Goal: Information Seeking & Learning: Learn about a topic

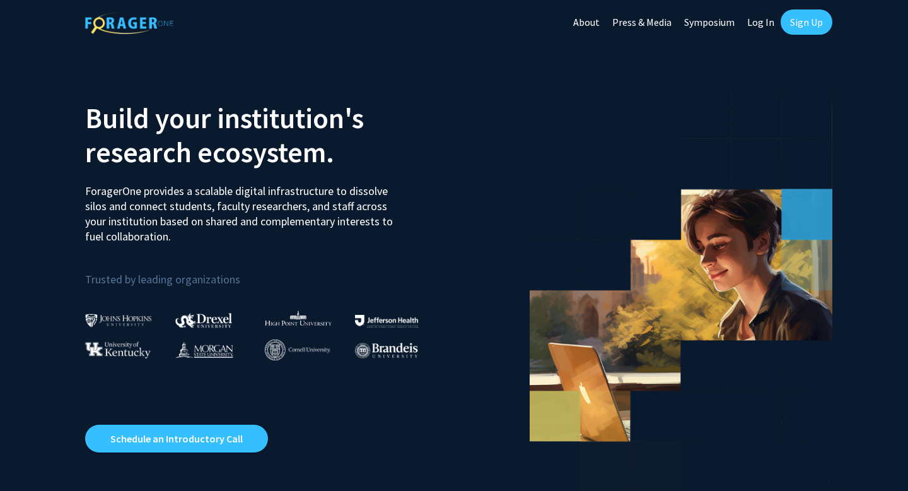
click at [804, 28] on link "Sign Up" at bounding box center [807, 21] width 52 height 25
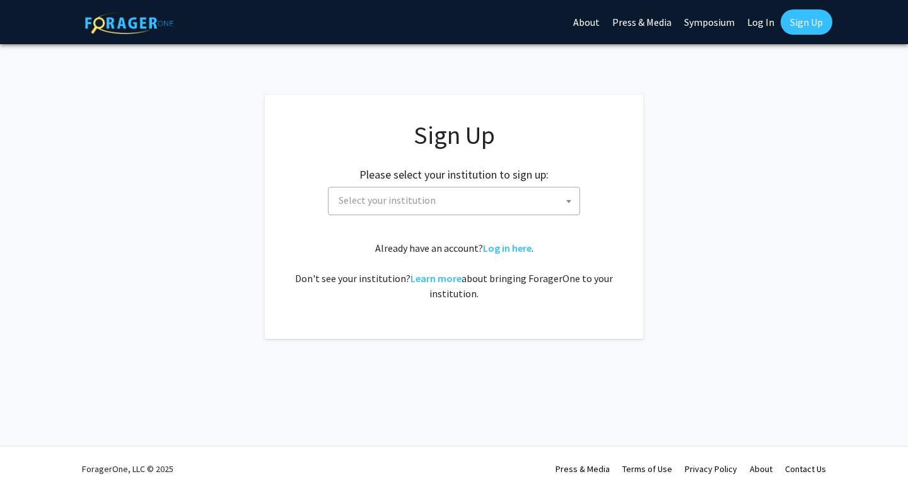
click at [436, 212] on span "Select your institution" at bounding box center [457, 200] width 246 height 26
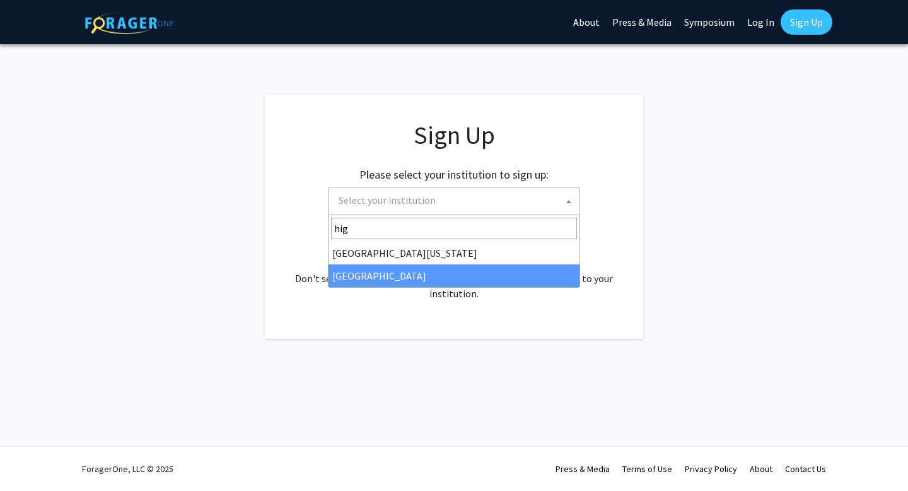
type input "hig"
select select "2"
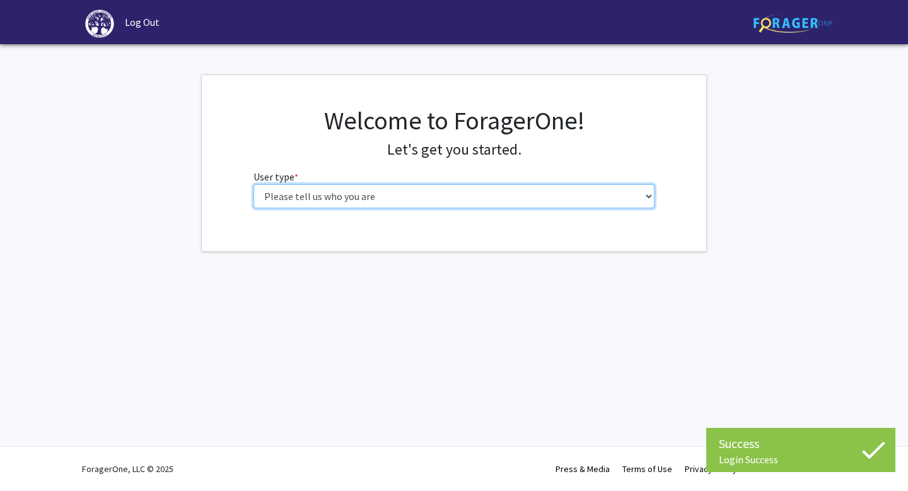
click at [370, 198] on select "Please tell us who you are Undergraduate Student Master's Student Doctoral Cand…" at bounding box center [454, 196] width 402 height 24
select select "1: undergrad"
click at [253, 184] on select "Please tell us who you are Undergraduate Student Master's Student Doctoral Cand…" at bounding box center [454, 196] width 402 height 24
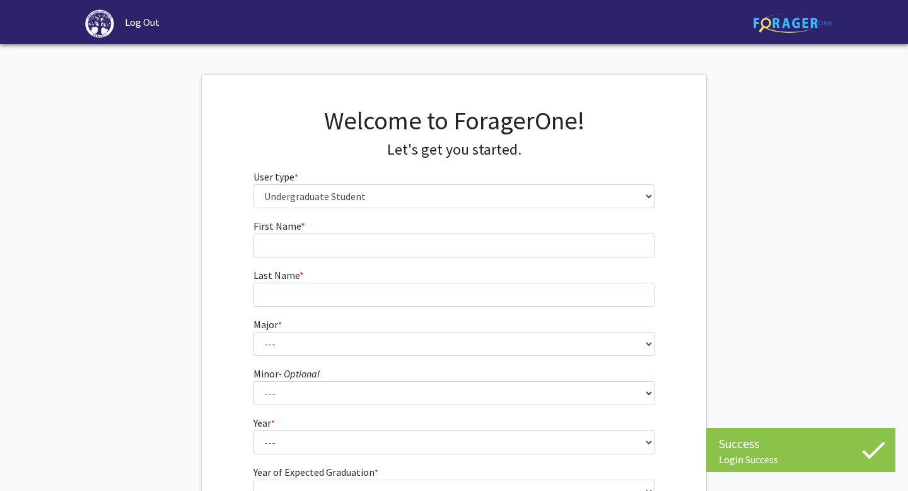
click at [426, 258] on form "First Name * required Last Name * required Major * required --- Accounting Actu…" at bounding box center [454, 372] width 402 height 308
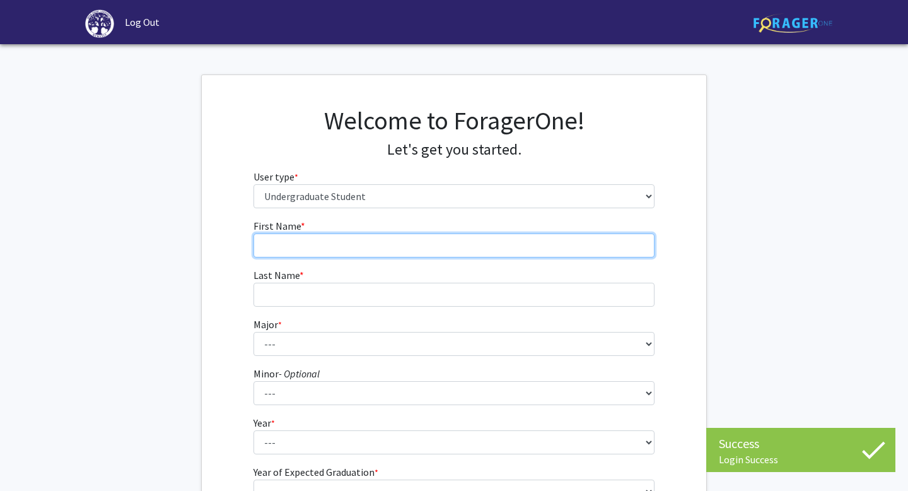
click at [395, 243] on input "First Name * required" at bounding box center [454, 245] width 402 height 24
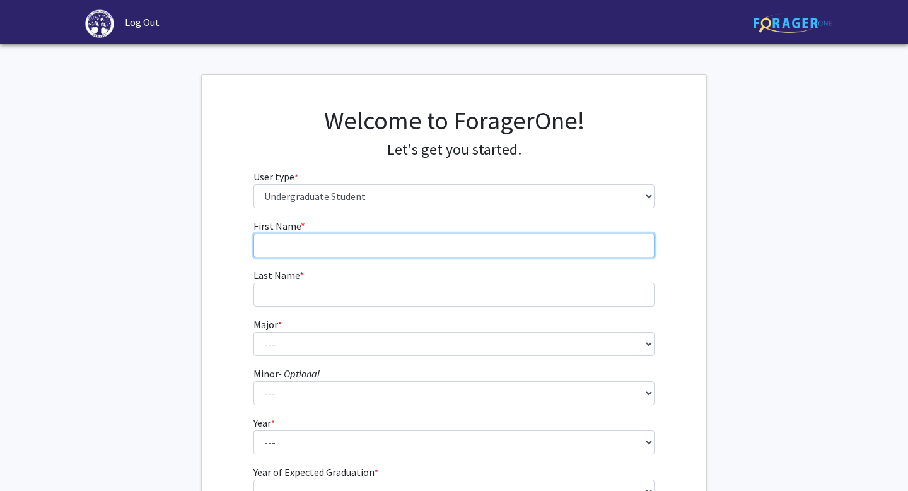
type input "sophia"
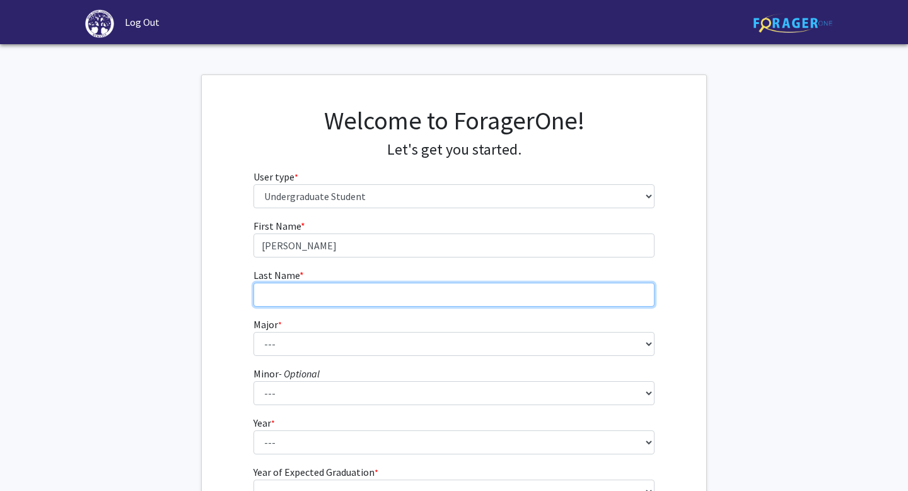
type input "bellino"
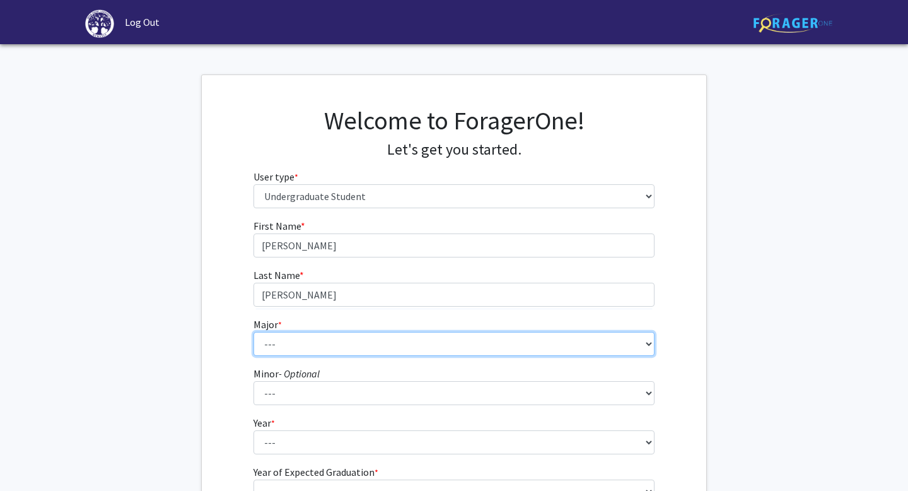
click at [313, 336] on select "--- Accounting Actuarial Science Advertising, Public Relations, and Strategic C…" at bounding box center [454, 344] width 402 height 24
select select "4: 163"
click at [253, 332] on select "--- Accounting Actuarial Science Advertising, Public Relations, and Strategic C…" at bounding box center [454, 344] width 402 height 24
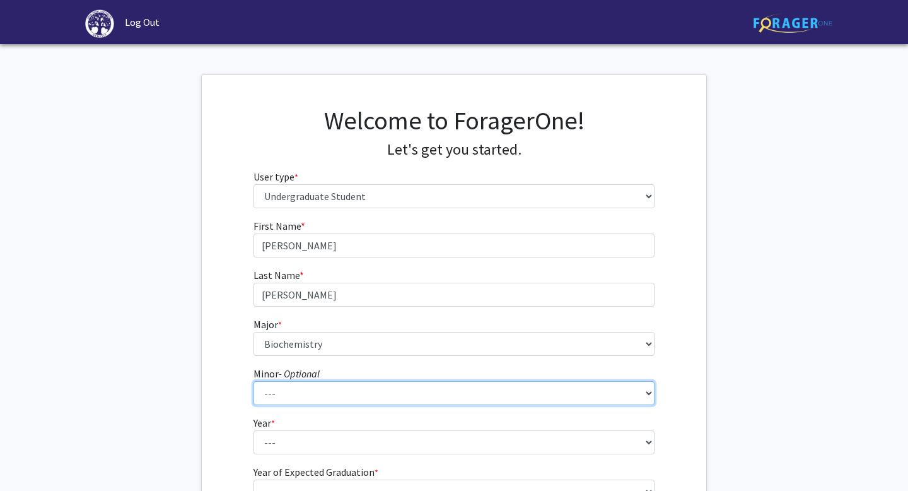
click at [279, 393] on select "--- Anthropology Chinese Civic Responsibility and Social Innovation Criminal Ju…" at bounding box center [454, 393] width 402 height 24
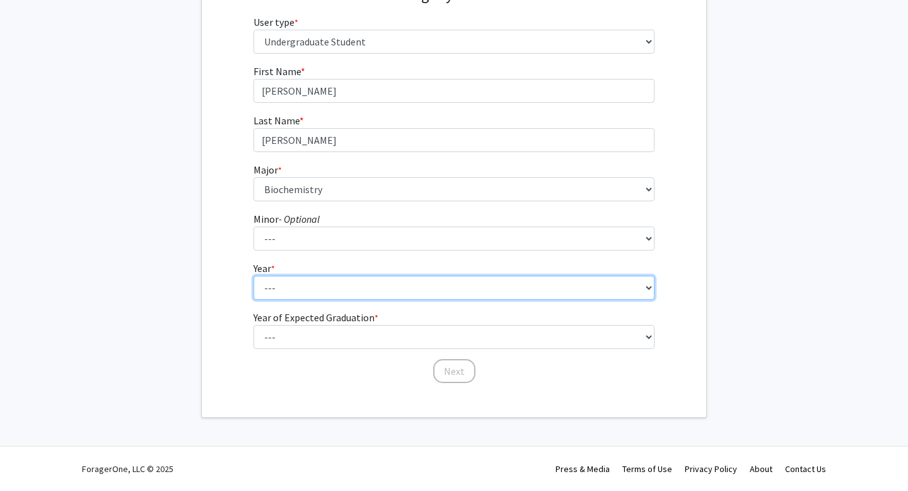
click at [305, 277] on select "--- First-year Sophomore Junior Senior Postbaccalaureate Certificate" at bounding box center [454, 288] width 402 height 24
select select "1: first-year"
click at [253, 276] on select "--- First-year Sophomore Junior Senior Postbaccalaureate Certificate" at bounding box center [454, 288] width 402 height 24
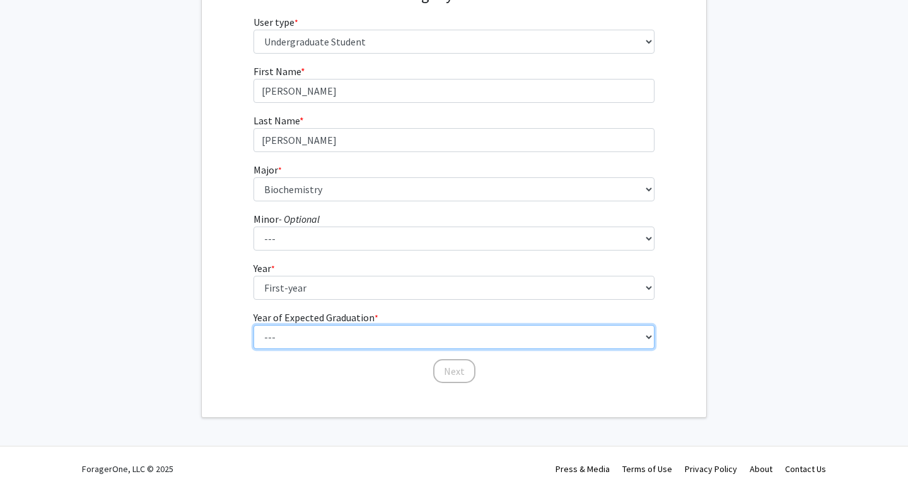
click at [320, 336] on select "--- 2025 2026 2027 2028 2029 2030 2031 2032 2033 2034" at bounding box center [454, 337] width 402 height 24
select select "5: 2029"
click at [253, 325] on select "--- 2025 2026 2027 2028 2029 2030 2031 2032 2033 2034" at bounding box center [454, 337] width 402 height 24
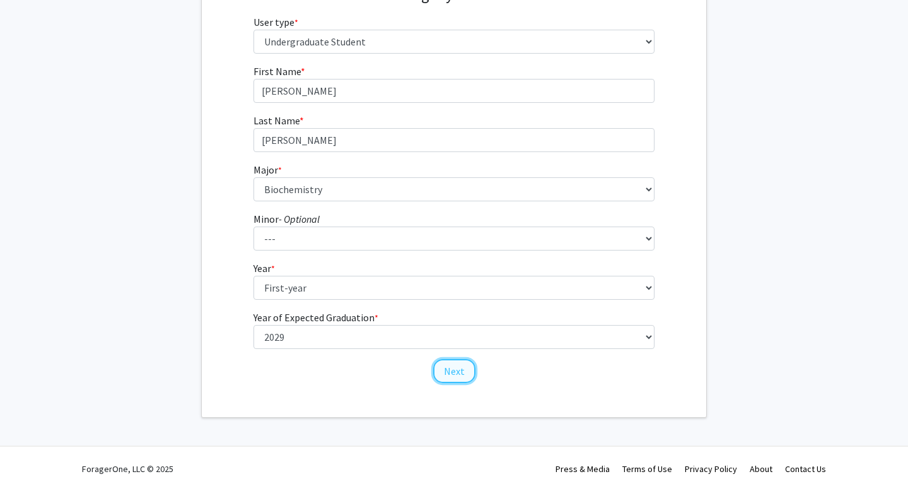
click at [443, 367] on button "Next" at bounding box center [454, 371] width 42 height 24
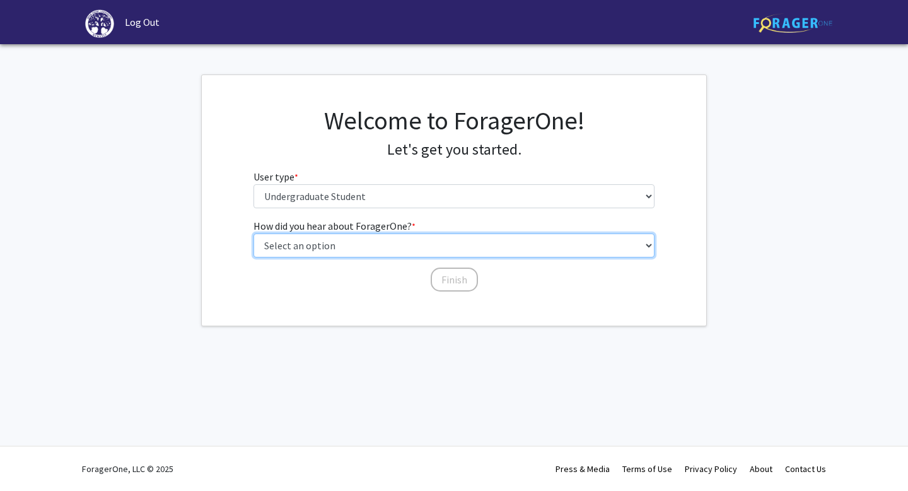
click at [351, 248] on select "Select an option Peer/student recommendation Faculty/staff recommendation Unive…" at bounding box center [454, 245] width 402 height 24
select select "2: faculty_recommendation"
click at [253, 233] on select "Select an option Peer/student recommendation Faculty/staff recommendation Unive…" at bounding box center [454, 245] width 402 height 24
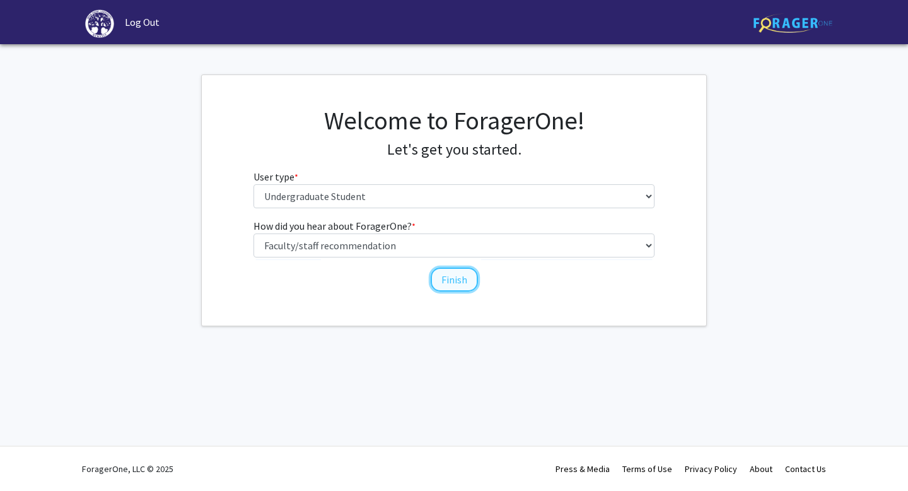
click at [452, 279] on button "Finish" at bounding box center [454, 279] width 47 height 24
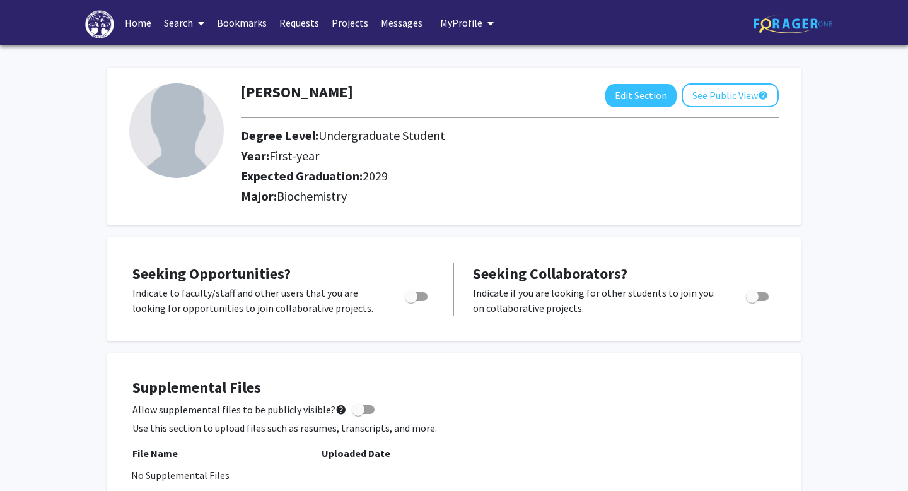
click at [186, 22] on link "Search" at bounding box center [184, 23] width 53 height 44
click at [197, 60] on span "Faculty/Staff" at bounding box center [204, 57] width 93 height 25
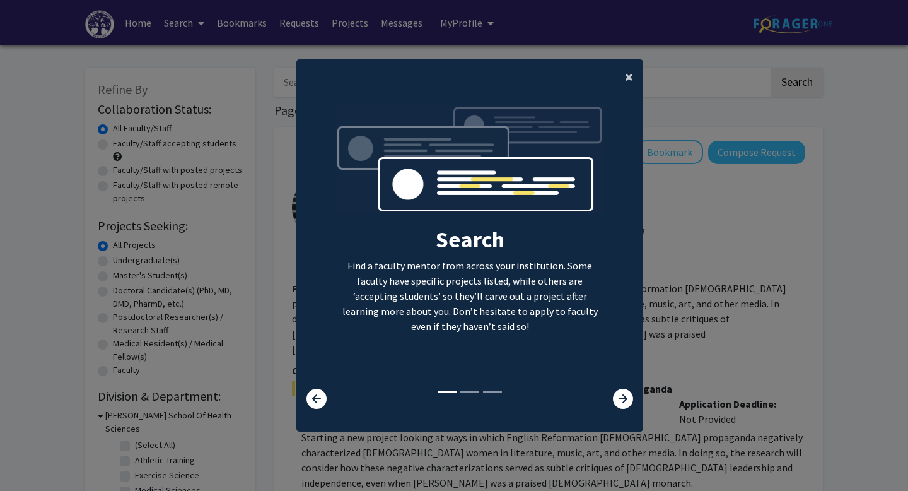
click at [629, 75] on span "×" at bounding box center [629, 77] width 8 height 20
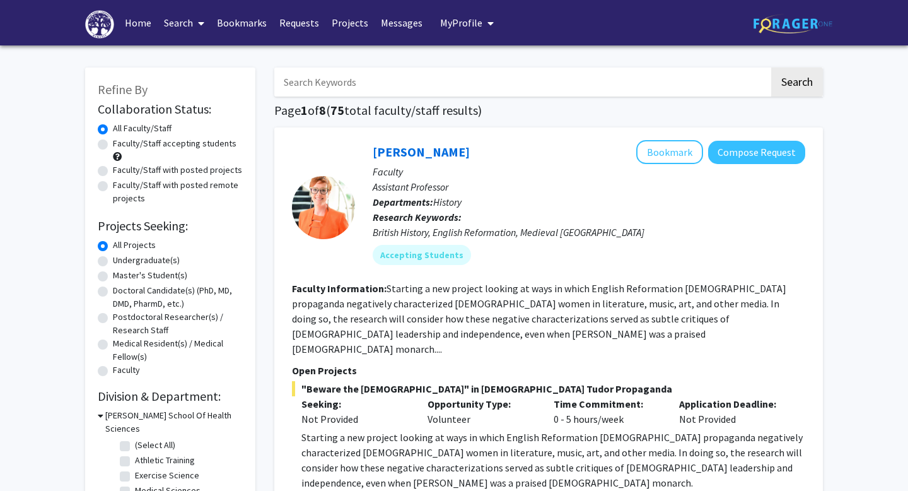
click at [338, 82] on input "Search Keywords" at bounding box center [521, 81] width 495 height 29
type input "pharm"
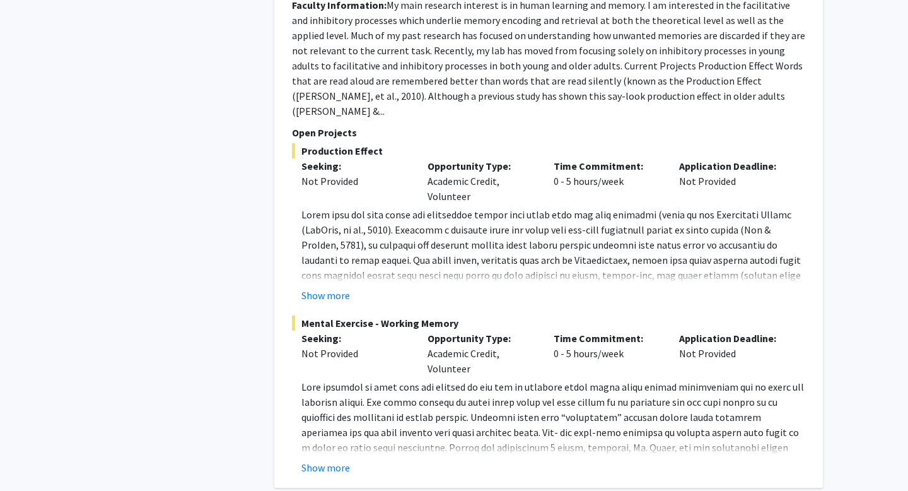
scroll to position [3229, 0]
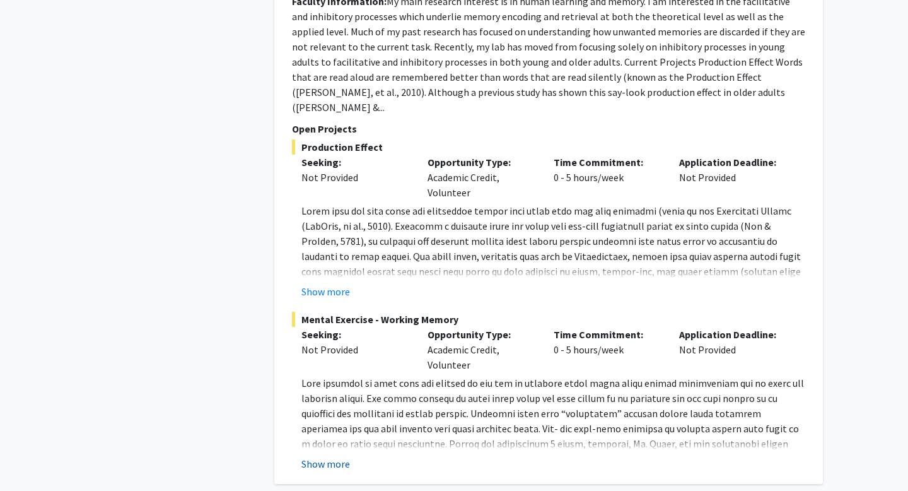
click at [326, 456] on button "Show more" at bounding box center [325, 463] width 49 height 15
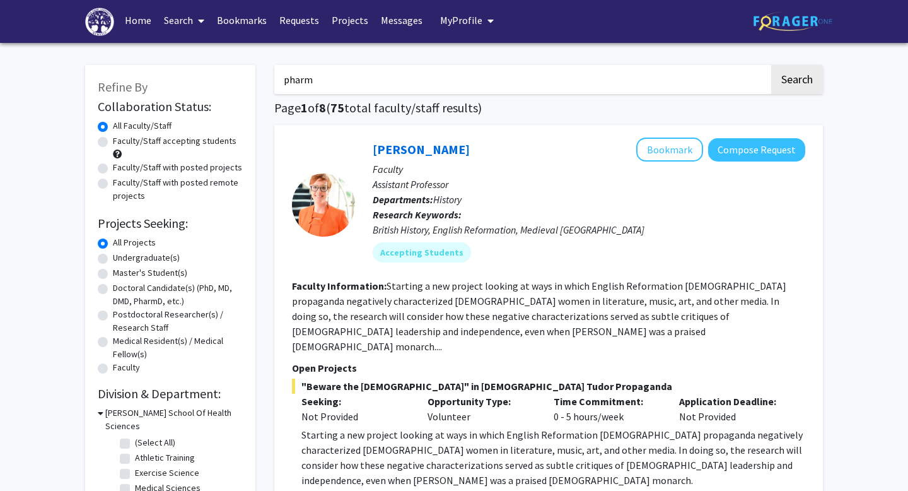
scroll to position [0, 0]
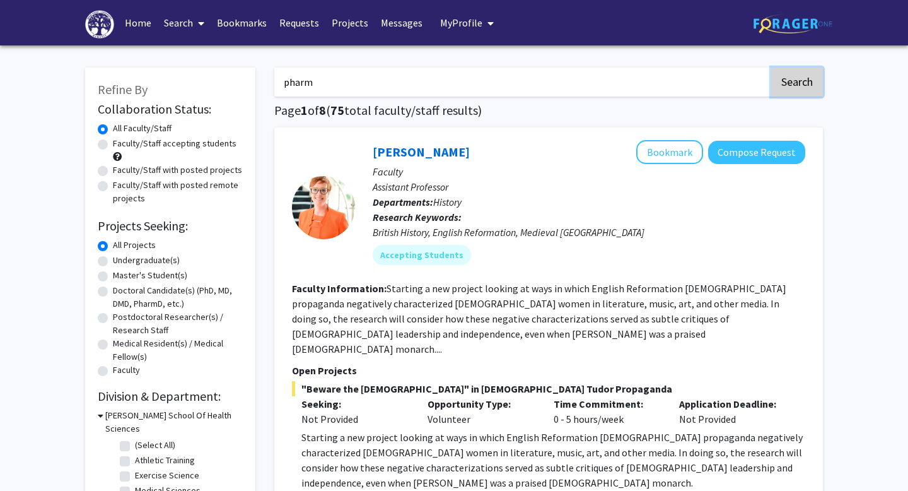
click at [792, 81] on button "Search" at bounding box center [797, 81] width 52 height 29
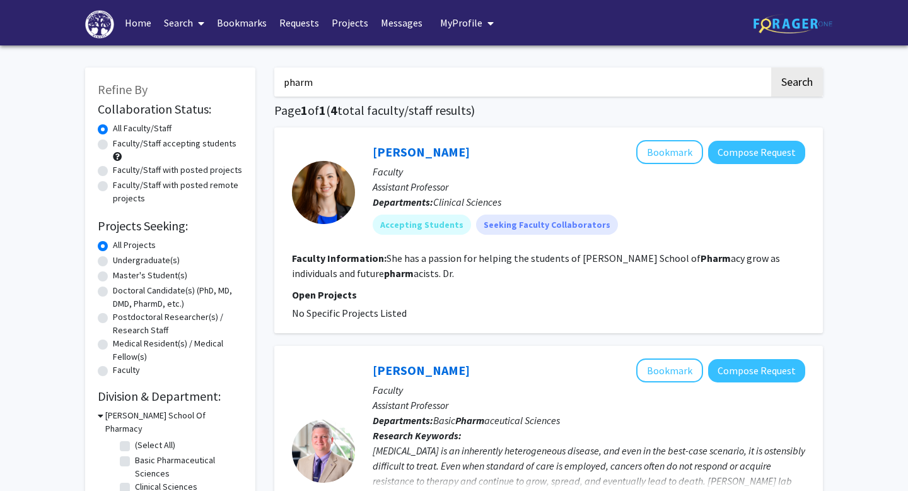
click at [113, 263] on label "Undergraduate(s)" at bounding box center [146, 259] width 67 height 13
click at [113, 262] on input "Undergraduate(s)" at bounding box center [117, 257] width 8 height 8
radio input "true"
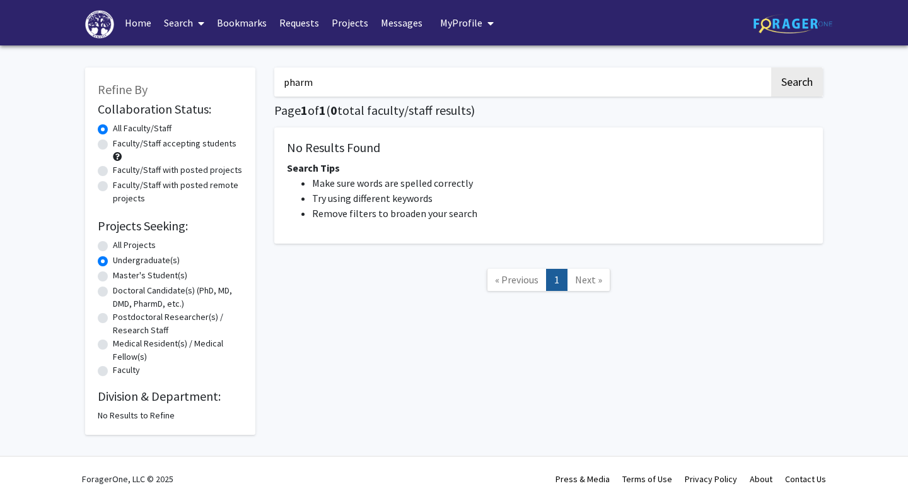
drag, startPoint x: 340, startPoint y: 85, endPoint x: 241, endPoint y: 85, distance: 99.0
click at [241, 85] on div "Refine By Collaboration Status: Collaboration Status All Faculty/Staff Collabor…" at bounding box center [454, 245] width 757 height 380
click at [806, 80] on button "Search" at bounding box center [797, 81] width 52 height 29
radio input "true"
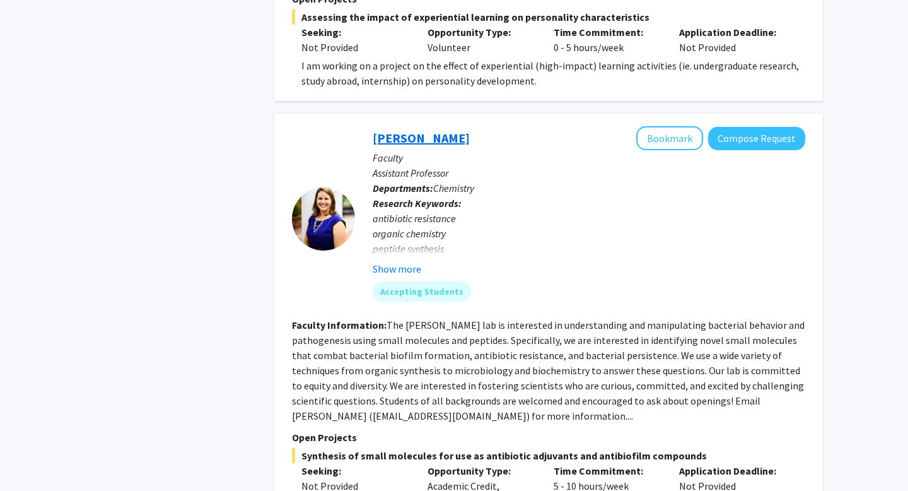
scroll to position [790, 0]
click at [397, 260] on button "Show more" at bounding box center [397, 267] width 49 height 15
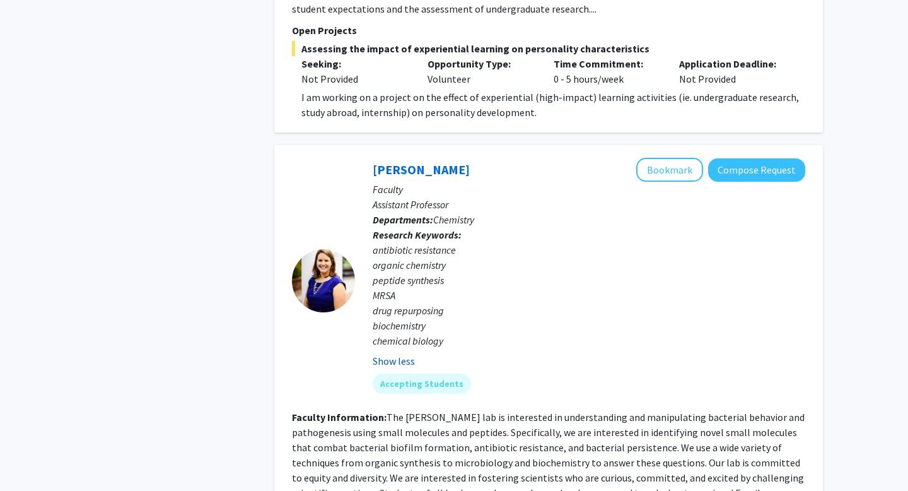
scroll to position [756, 0]
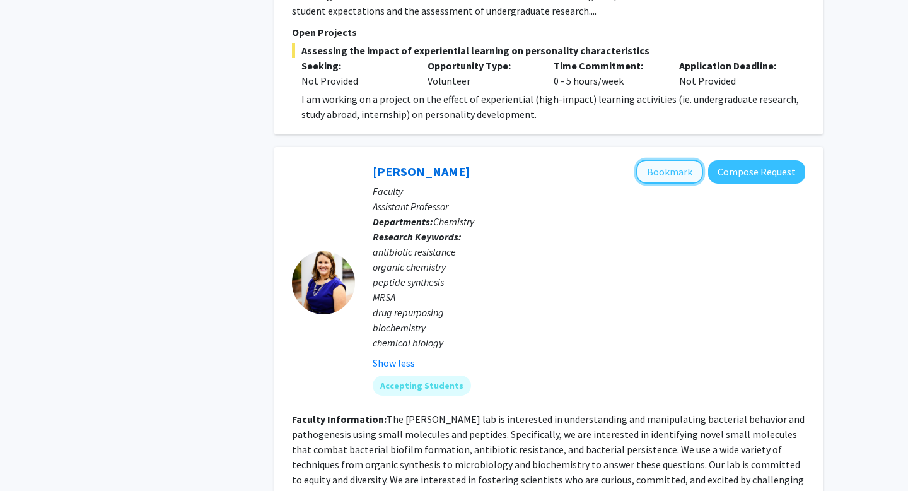
click at [668, 160] on button "Bookmark" at bounding box center [669, 172] width 67 height 24
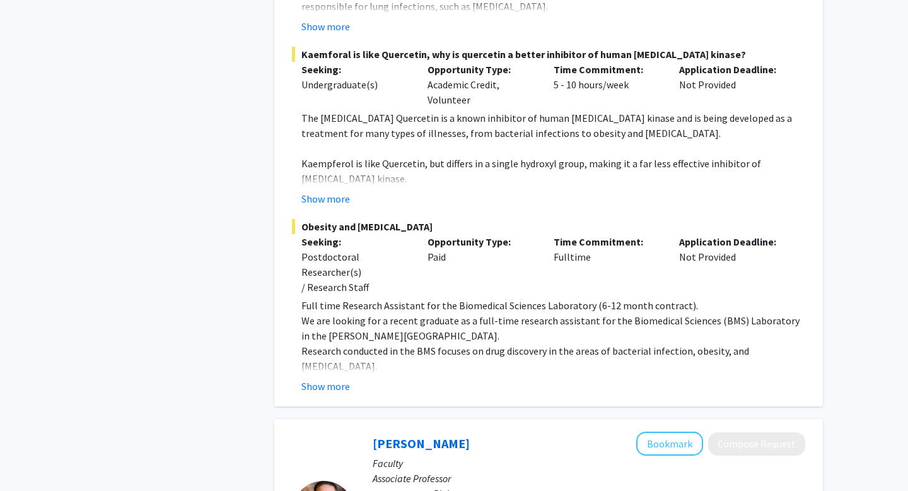
scroll to position [1979, 0]
click at [331, 377] on button "Show more" at bounding box center [325, 384] width 49 height 15
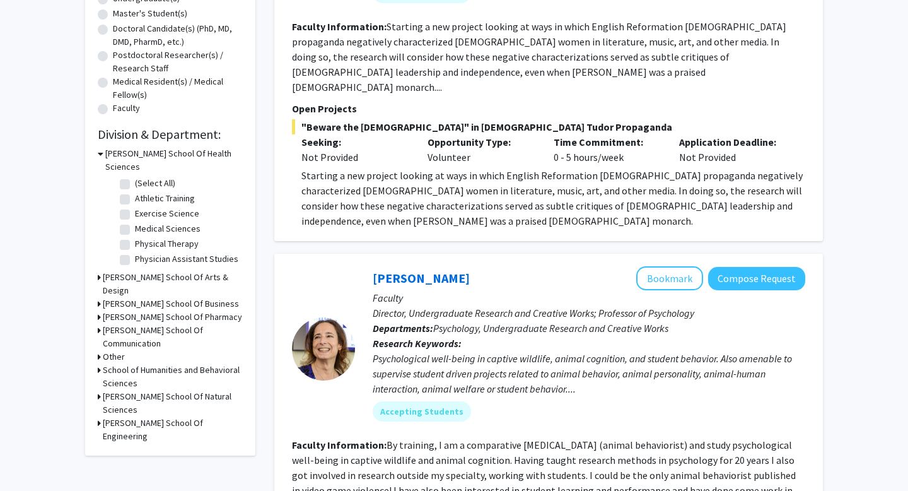
scroll to position [0, 0]
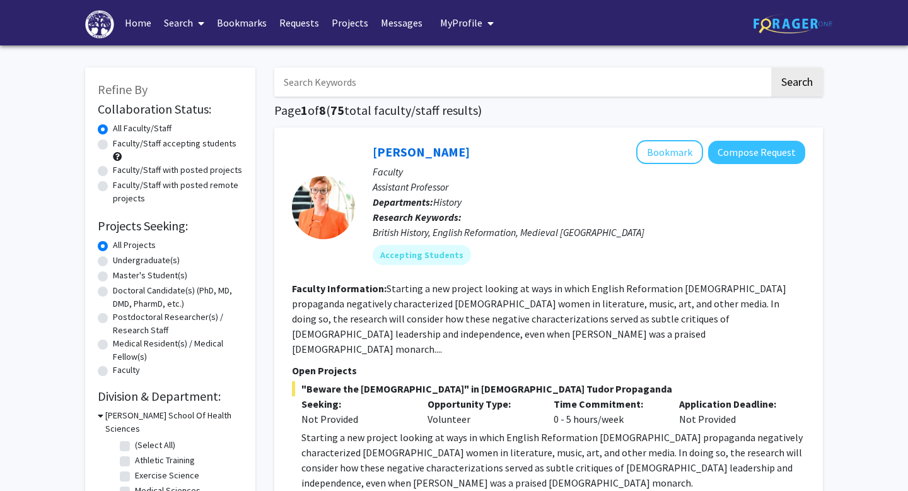
click at [322, 77] on input "Search Keywords" at bounding box center [521, 81] width 495 height 29
type input "dyslexia"
click at [771, 67] on button "Search" at bounding box center [797, 81] width 52 height 29
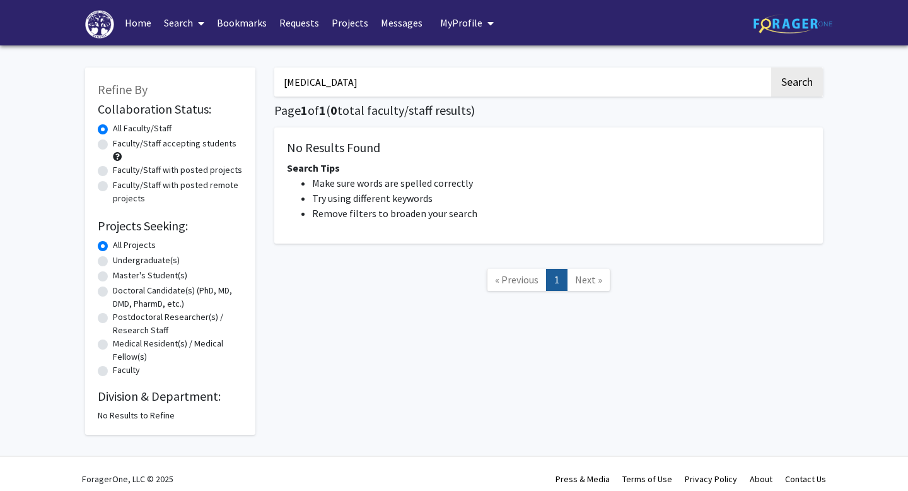
drag, startPoint x: 321, startPoint y: 82, endPoint x: 281, endPoint y: 81, distance: 40.4
click at [281, 81] on input "dyslexia" at bounding box center [521, 81] width 495 height 29
type input "learning disablitys"
click at [771, 67] on button "Search" at bounding box center [797, 81] width 52 height 29
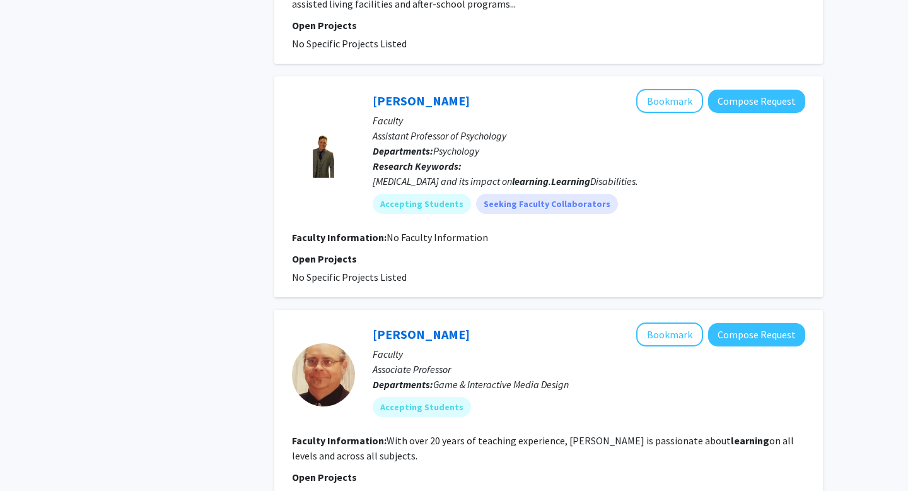
scroll to position [765, 0]
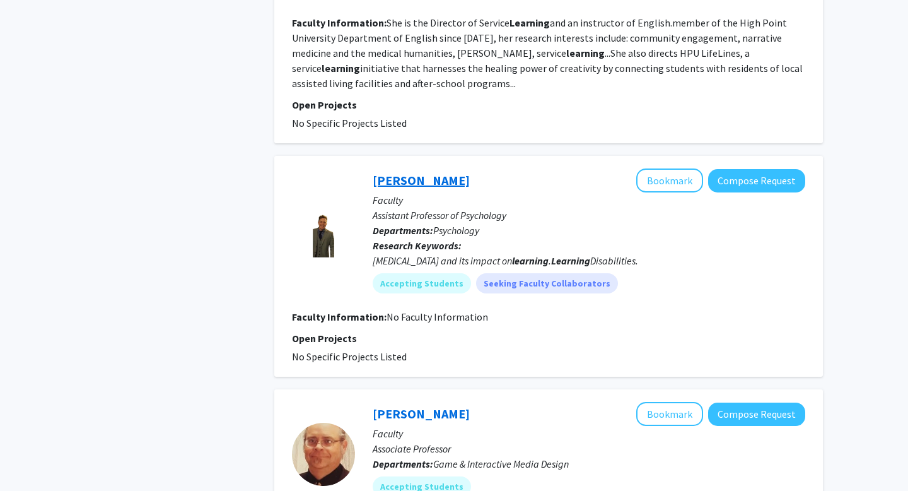
click at [395, 172] on link "Daniel Krenzer" at bounding box center [421, 180] width 97 height 16
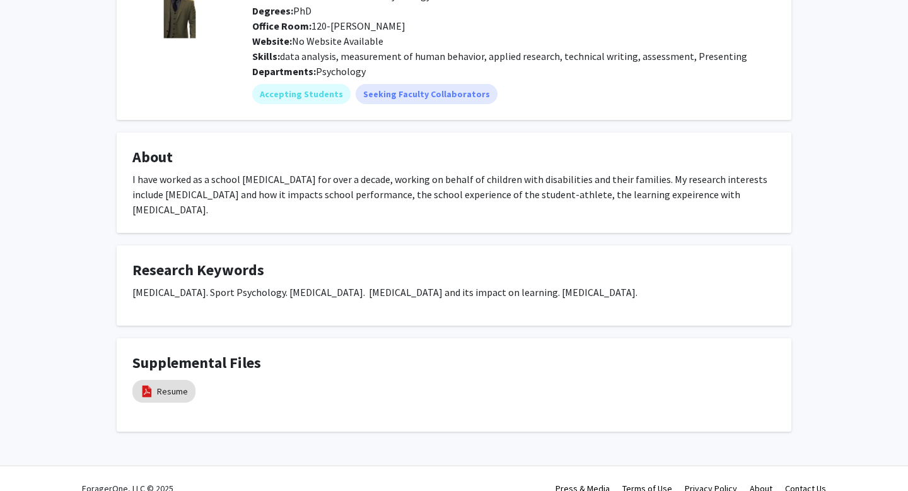
scroll to position [116, 0]
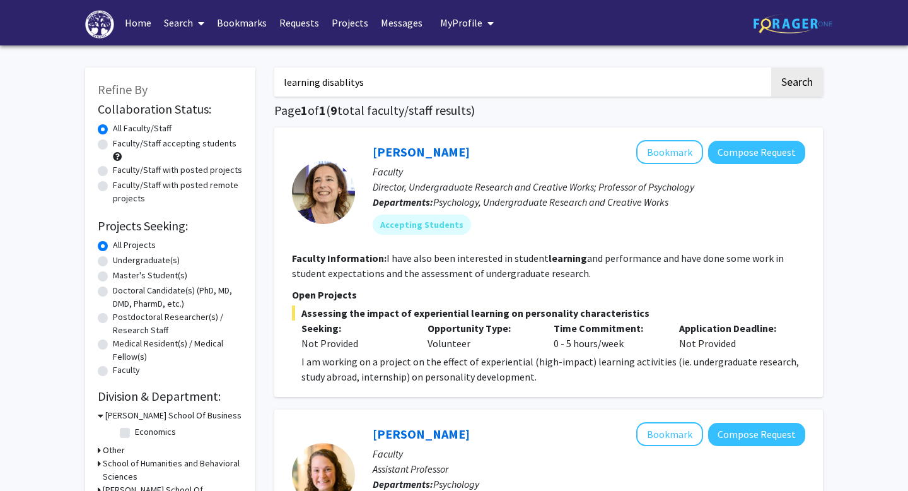
drag, startPoint x: 387, startPoint y: 93, endPoint x: 291, endPoint y: 91, distance: 95.9
click at [292, 91] on input "learning disablitys" at bounding box center [521, 81] width 495 height 29
drag, startPoint x: 373, startPoint y: 83, endPoint x: 268, endPoint y: 83, distance: 104.7
click at [346, 88] on input "learning disablitys" at bounding box center [521, 81] width 495 height 29
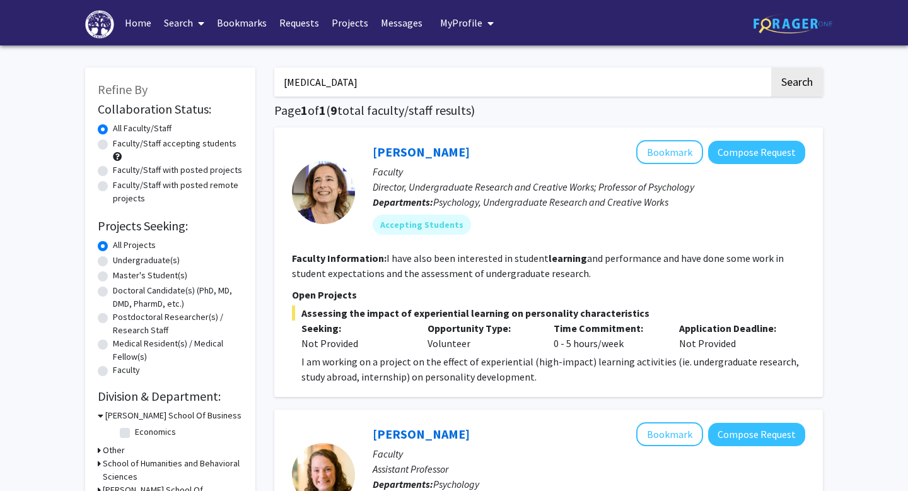
type input "learning disabilities"
click at [771, 67] on button "Search" at bounding box center [797, 81] width 52 height 29
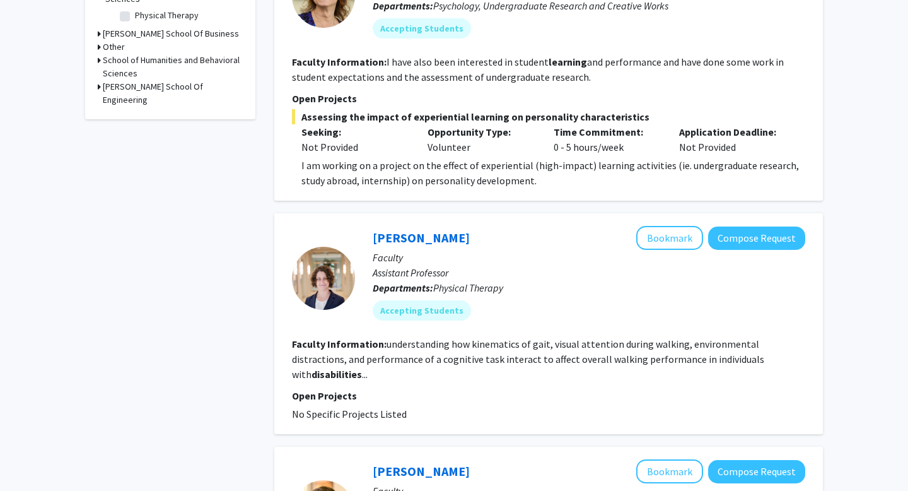
scroll to position [436, 0]
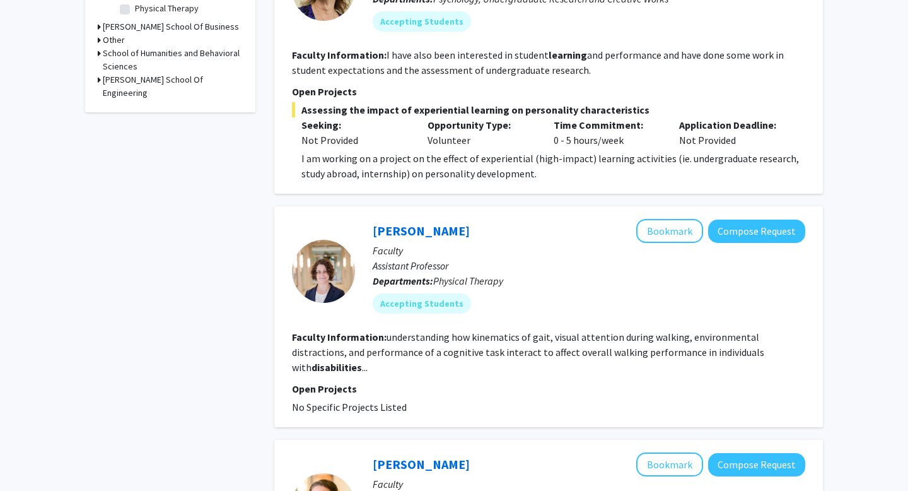
click at [362, 361] on b "disabilities" at bounding box center [336, 367] width 50 height 13
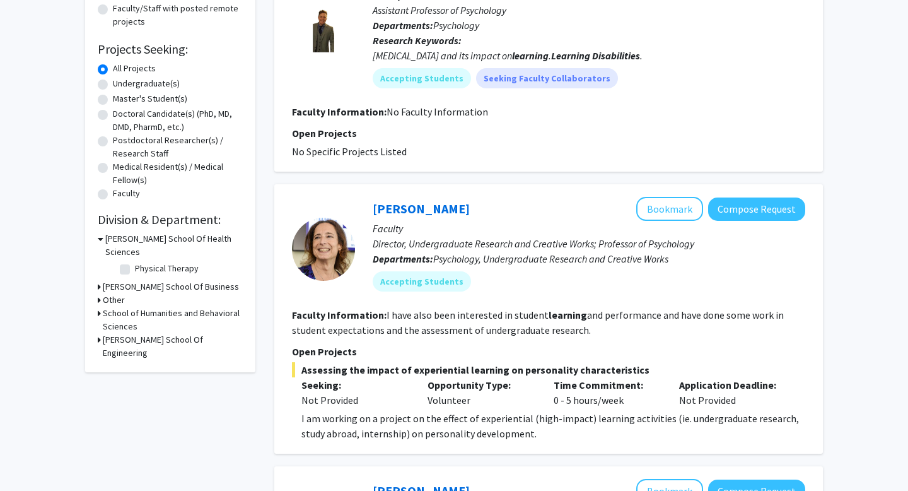
scroll to position [0, 0]
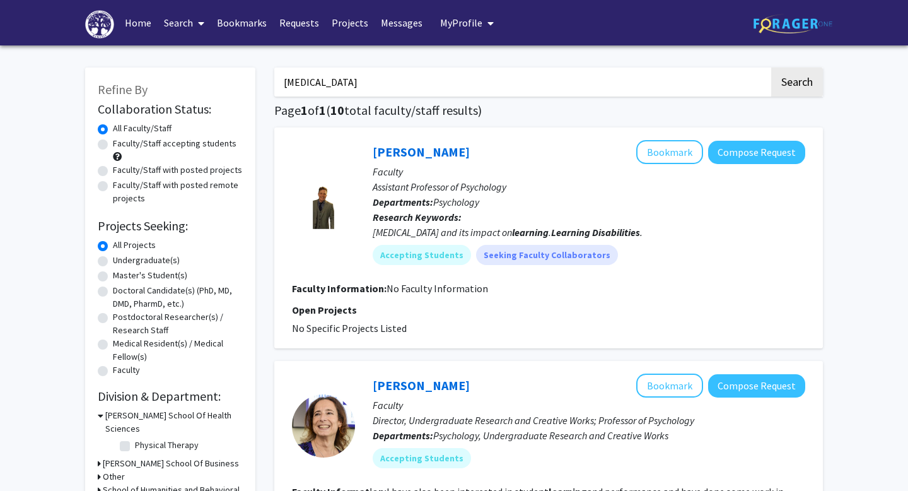
drag, startPoint x: 373, startPoint y: 81, endPoint x: 219, endPoint y: 80, distance: 153.9
type input "ADHD"
click at [771, 67] on button "Search" at bounding box center [797, 81] width 52 height 29
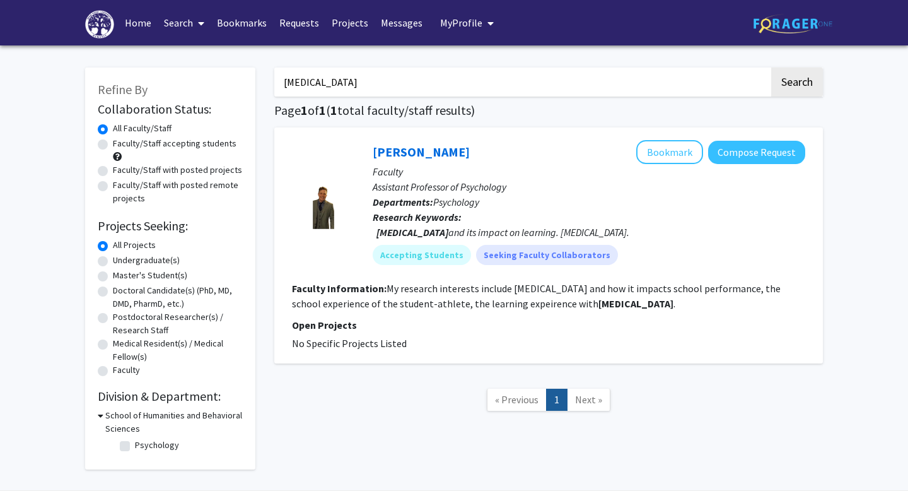
drag, startPoint x: 309, startPoint y: 78, endPoint x: 279, endPoint y: 77, distance: 29.7
click at [279, 77] on input "ADHD" at bounding box center [521, 81] width 495 height 29
click at [771, 67] on button "Search" at bounding box center [797, 81] width 52 height 29
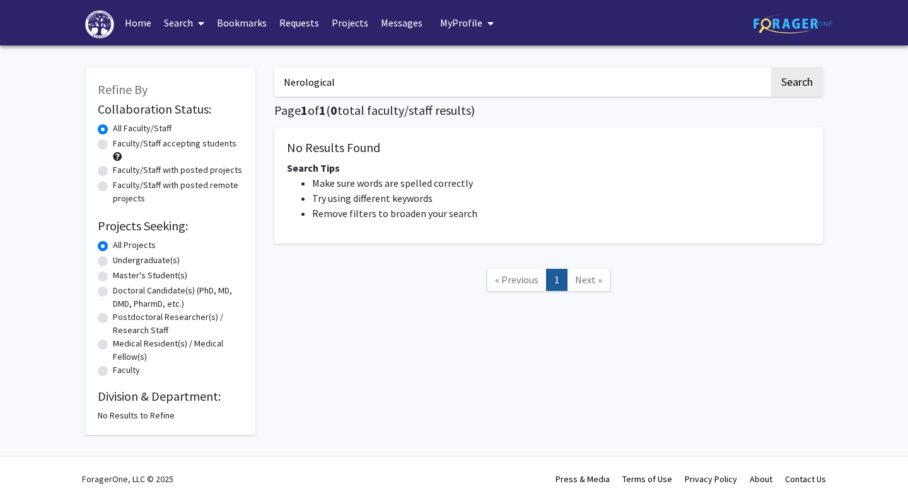
click at [303, 83] on input "Nerological" at bounding box center [521, 81] width 495 height 29
click at [771, 67] on button "Search" at bounding box center [797, 81] width 52 height 29
drag, startPoint x: 341, startPoint y: 81, endPoint x: 322, endPoint y: 81, distance: 19.6
click at [322, 81] on input "Neurological" at bounding box center [521, 81] width 495 height 29
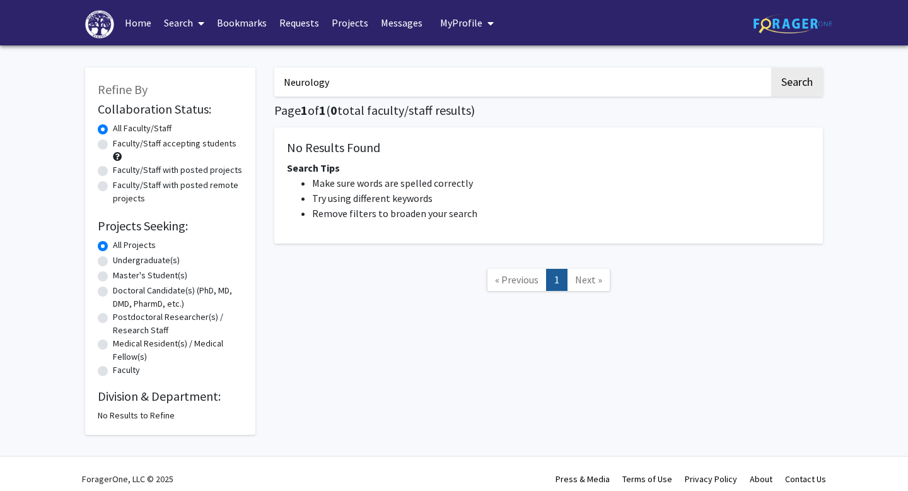
type input "Neurology"
click at [771, 67] on button "Search" at bounding box center [797, 81] width 52 height 29
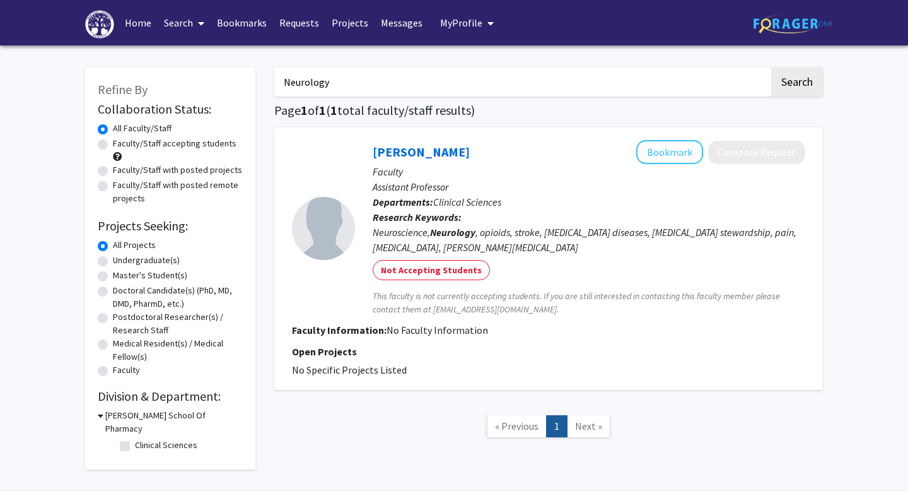
drag, startPoint x: 349, startPoint y: 91, endPoint x: 282, endPoint y: 83, distance: 67.9
click at [282, 83] on input "Neurology" at bounding box center [521, 81] width 495 height 29
type input "p"
type input "Neurological"
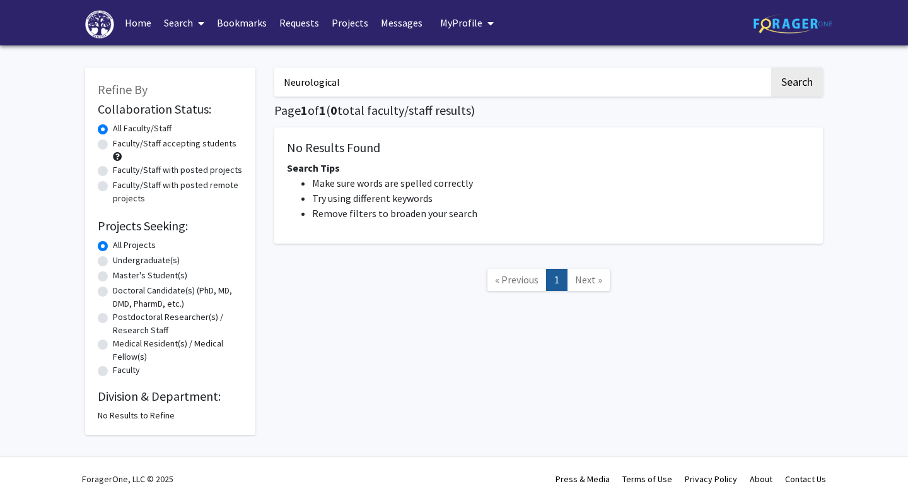
click at [138, 21] on link "Home" at bounding box center [138, 23] width 39 height 44
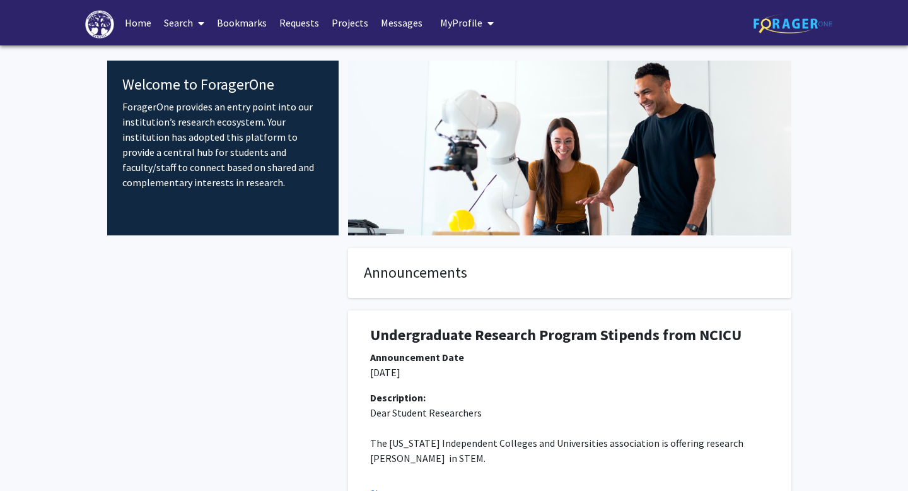
click at [190, 23] on link "Search" at bounding box center [184, 23] width 53 height 44
click at [199, 62] on span "Faculty/Staff" at bounding box center [204, 57] width 93 height 25
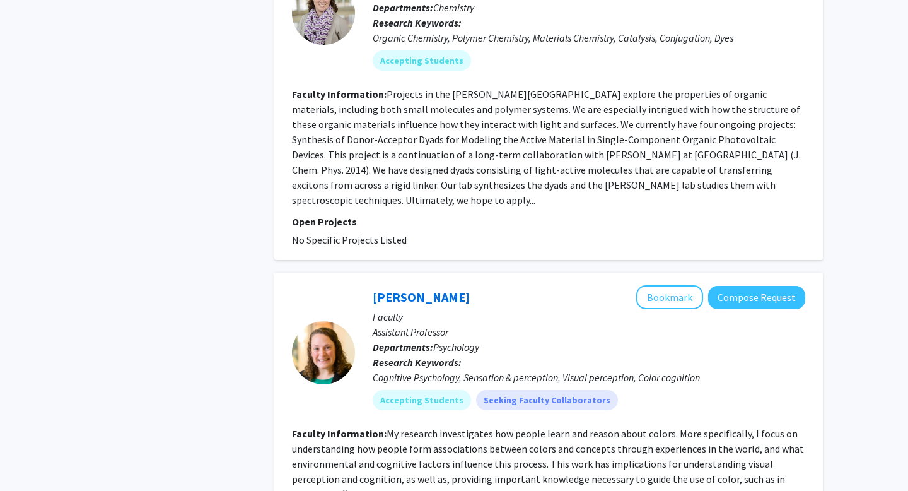
scroll to position [4512, 0]
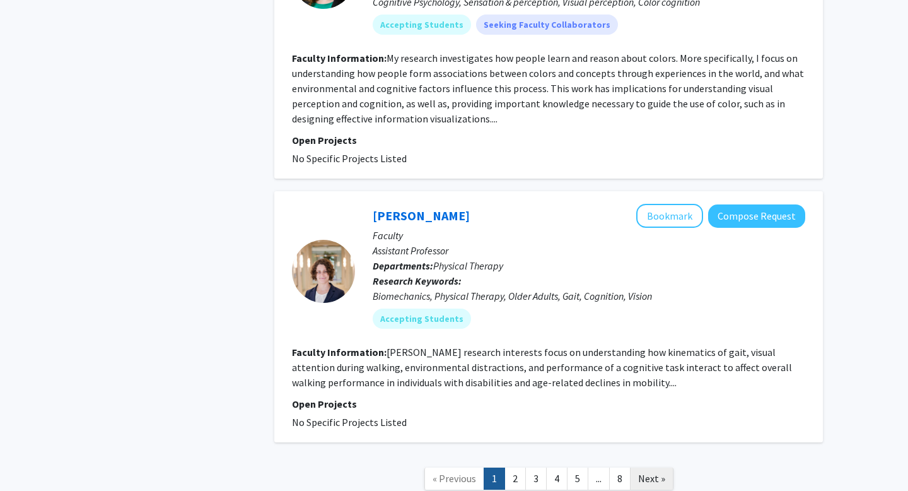
click at [656, 472] on span "Next »" at bounding box center [651, 478] width 27 height 13
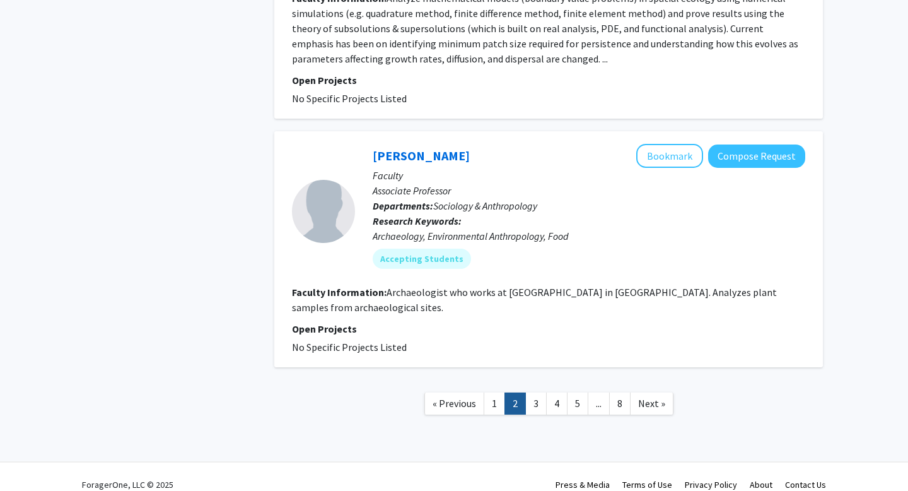
scroll to position [2586, 0]
click at [530, 392] on link "3" at bounding box center [535, 403] width 21 height 22
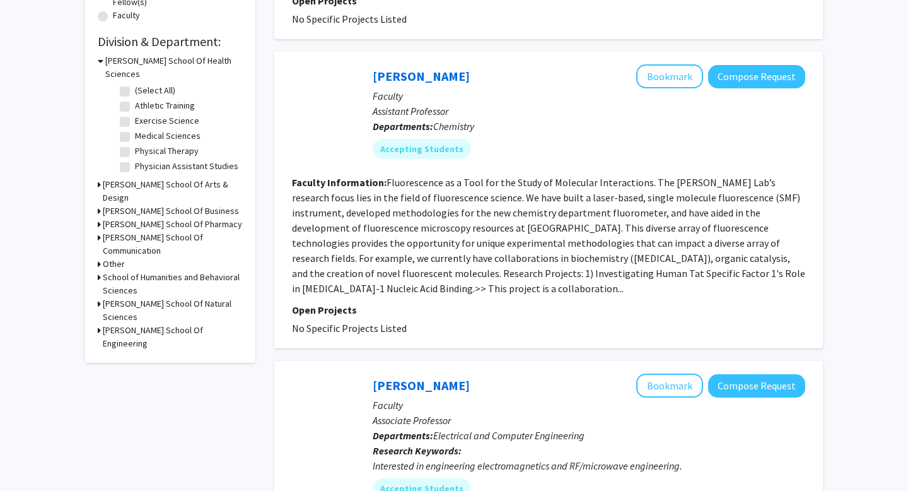
scroll to position [362, 0]
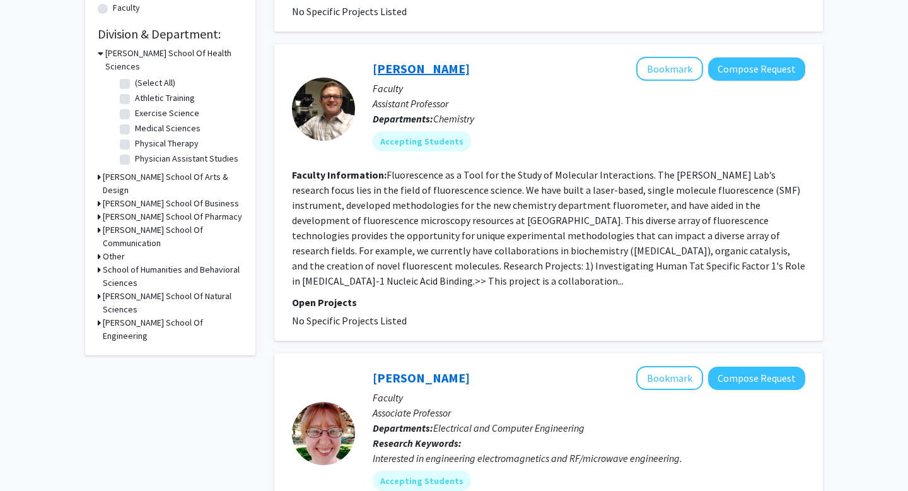
click at [395, 61] on link "Keir Fogarty" at bounding box center [421, 69] width 97 height 16
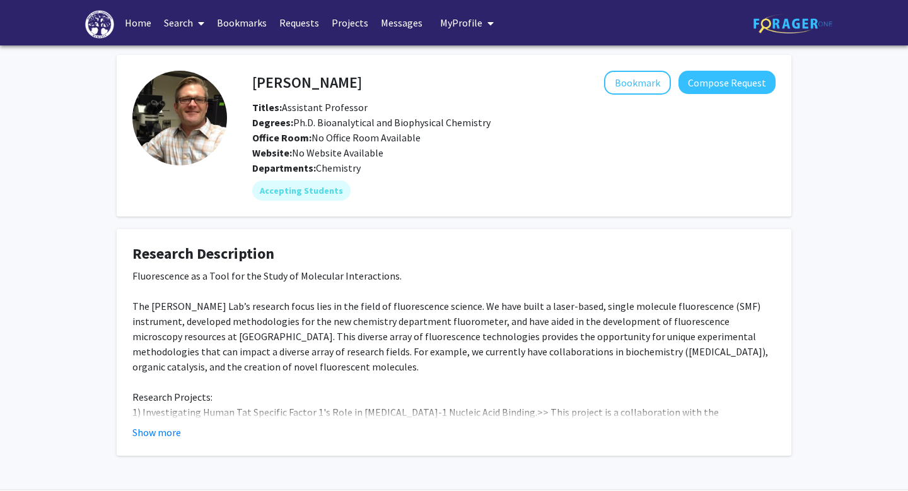
scroll to position [44, 0]
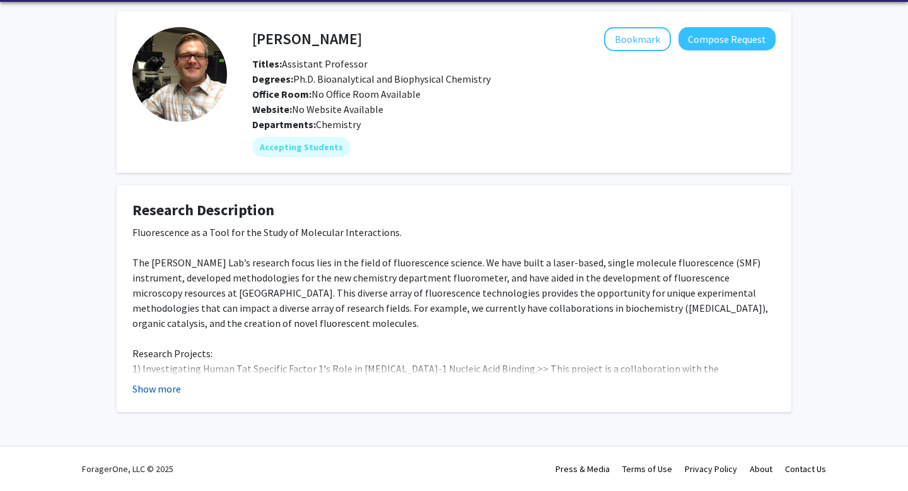
click at [164, 388] on button "Show more" at bounding box center [156, 388] width 49 height 15
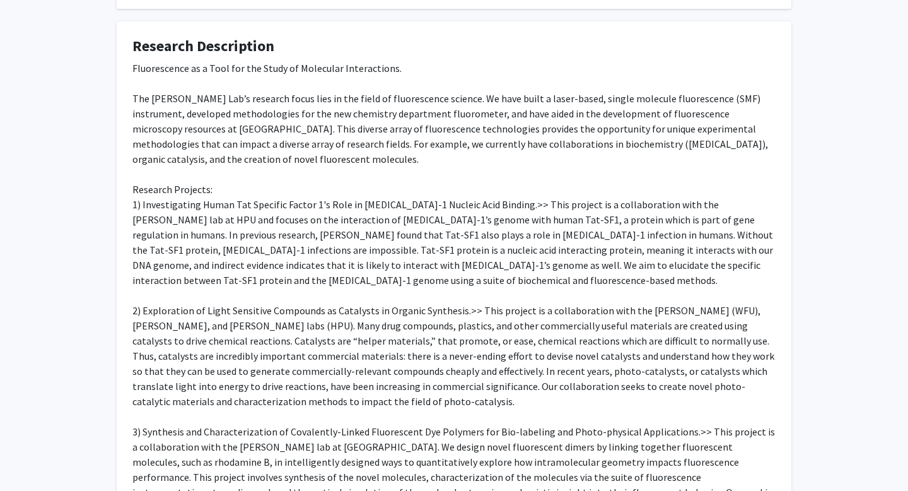
scroll to position [0, 0]
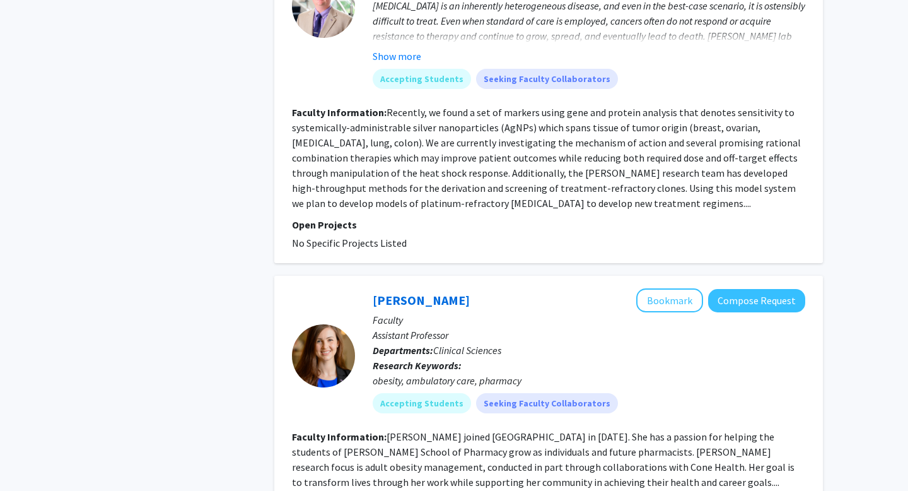
scroll to position [2752, 0]
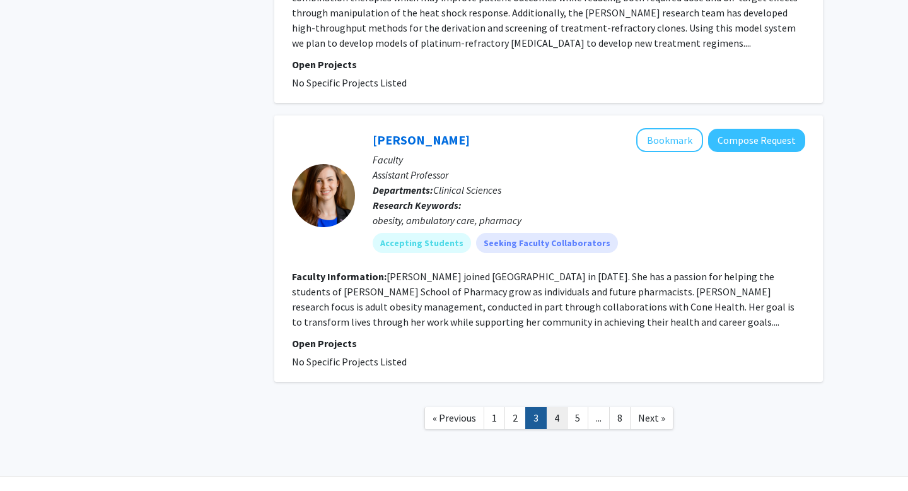
click at [554, 407] on link "4" at bounding box center [556, 418] width 21 height 22
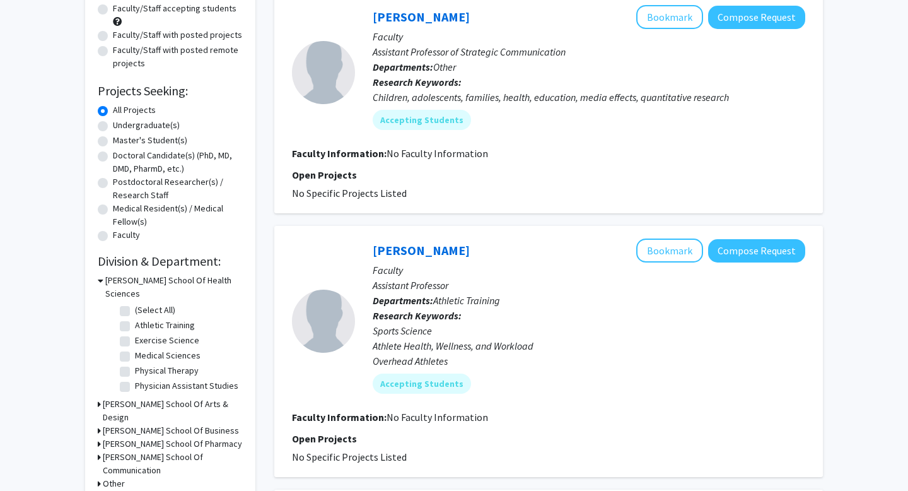
scroll to position [121, 0]
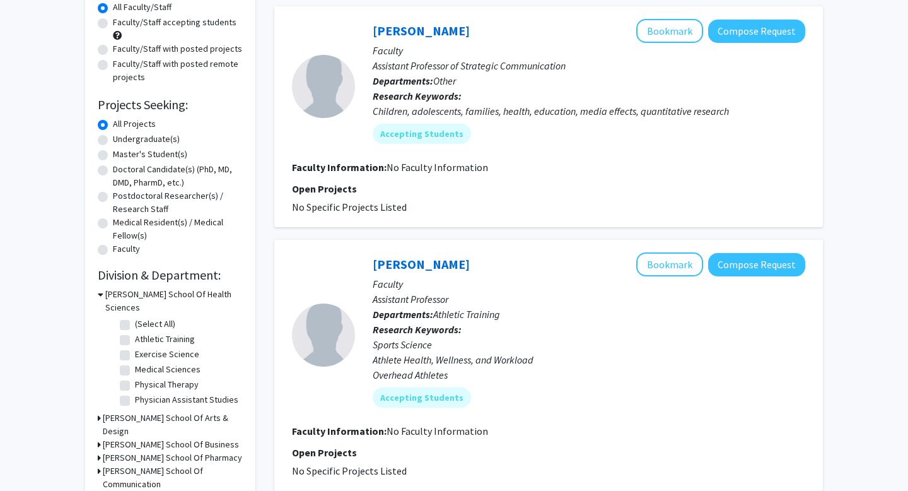
click at [113, 170] on label "Doctoral Candidate(s) (PhD, MD, DMD, PharmD, etc.)" at bounding box center [178, 176] width 130 height 26
click at [113, 170] on input "Doctoral Candidate(s) (PhD, MD, DMD, PharmD, etc.)" at bounding box center [117, 167] width 8 height 8
radio input "true"
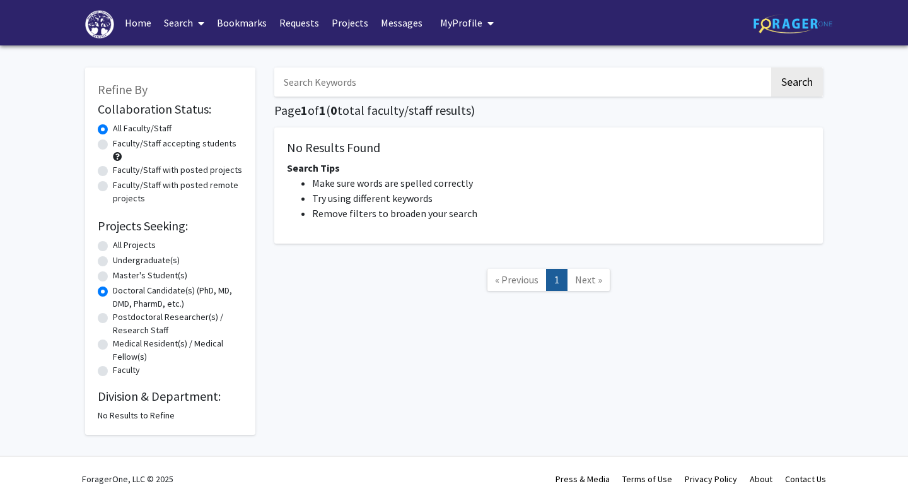
click at [113, 292] on label "Doctoral Candidate(s) (PhD, MD, DMD, PharmD, etc.)" at bounding box center [178, 297] width 130 height 26
click at [113, 292] on input "Doctoral Candidate(s) (PhD, MD, DMD, PharmD, etc.)" at bounding box center [117, 288] width 8 height 8
click at [113, 244] on label "All Projects" at bounding box center [134, 244] width 43 height 13
click at [113, 244] on input "All Projects" at bounding box center [117, 242] width 8 height 8
radio input "true"
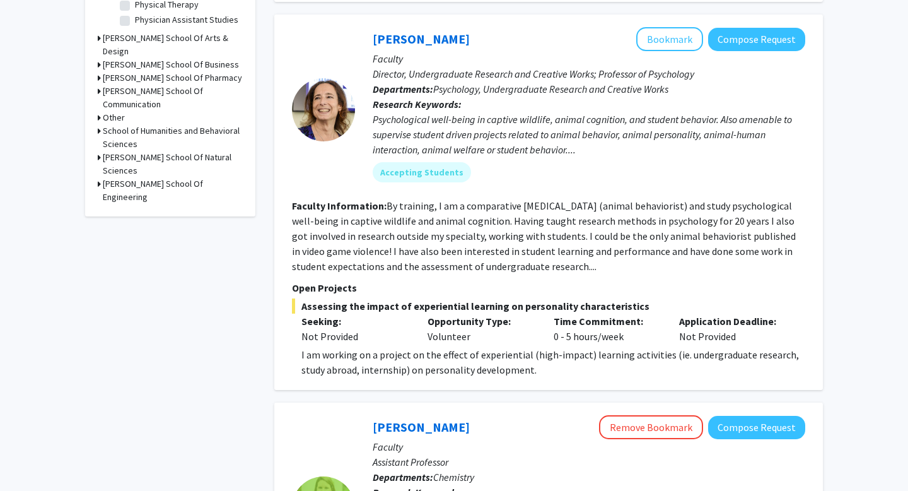
scroll to position [507, 0]
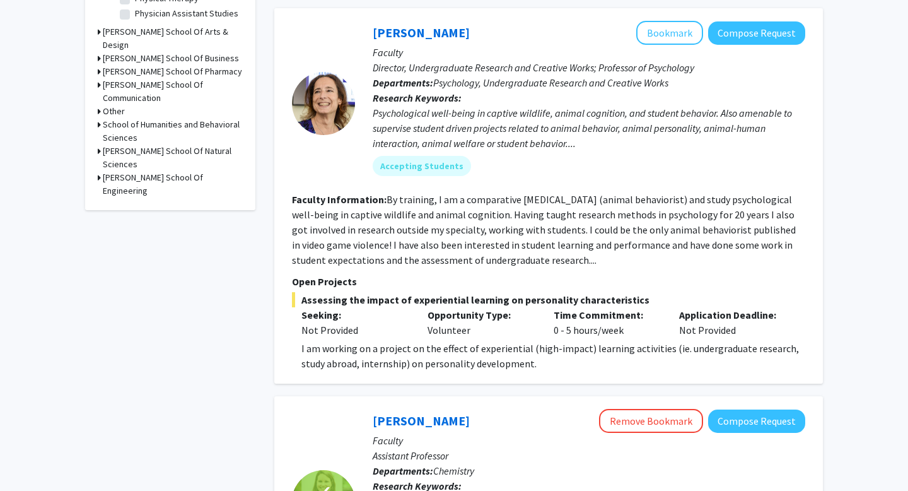
click at [314, 292] on span "Assessing the impact of experiential learning on personality characteristics" at bounding box center [548, 299] width 513 height 15
click at [674, 21] on button "Bookmark" at bounding box center [669, 33] width 67 height 24
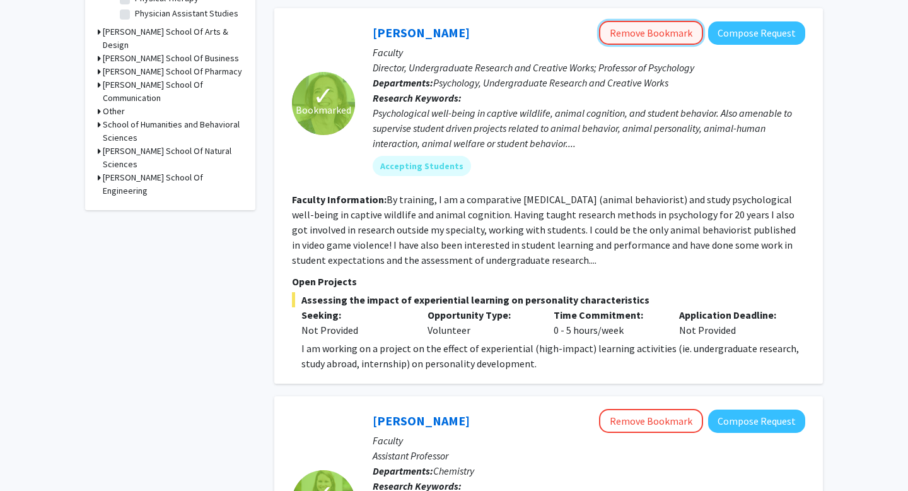
click at [657, 21] on button "Remove Bookmark" at bounding box center [651, 33] width 104 height 24
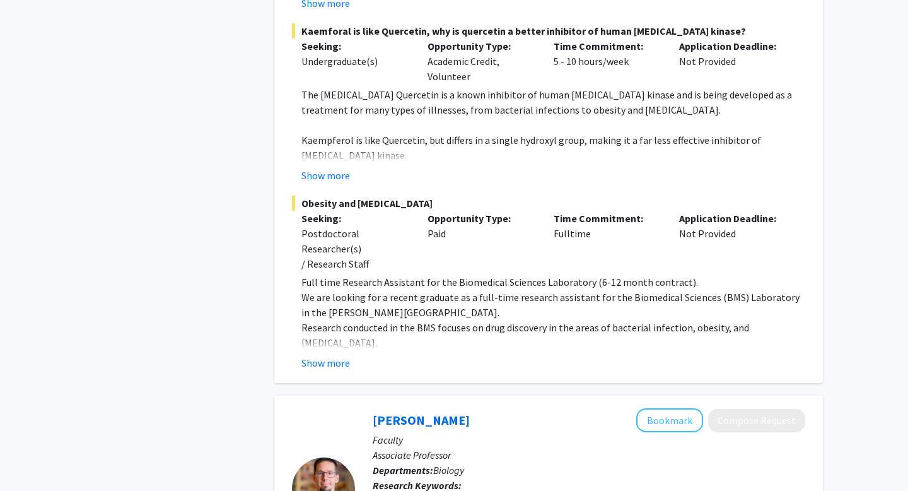
scroll to position [1948, 0]
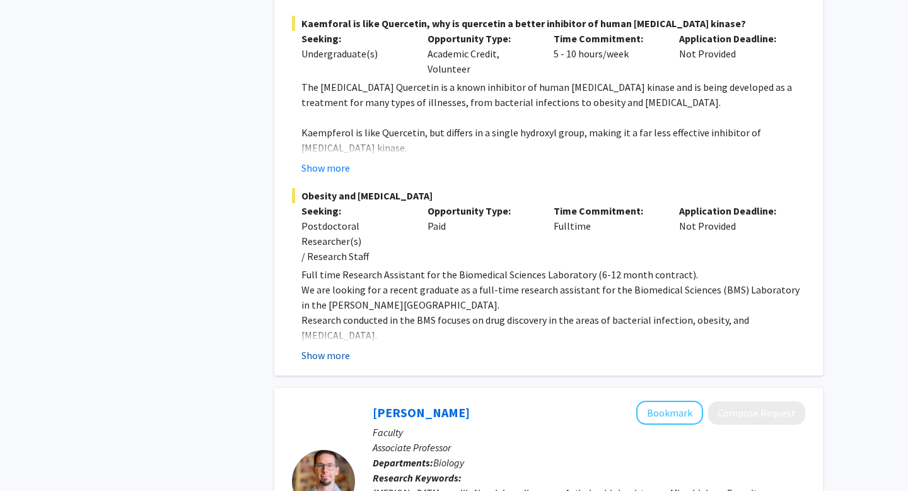
click at [321, 347] on button "Show more" at bounding box center [325, 354] width 49 height 15
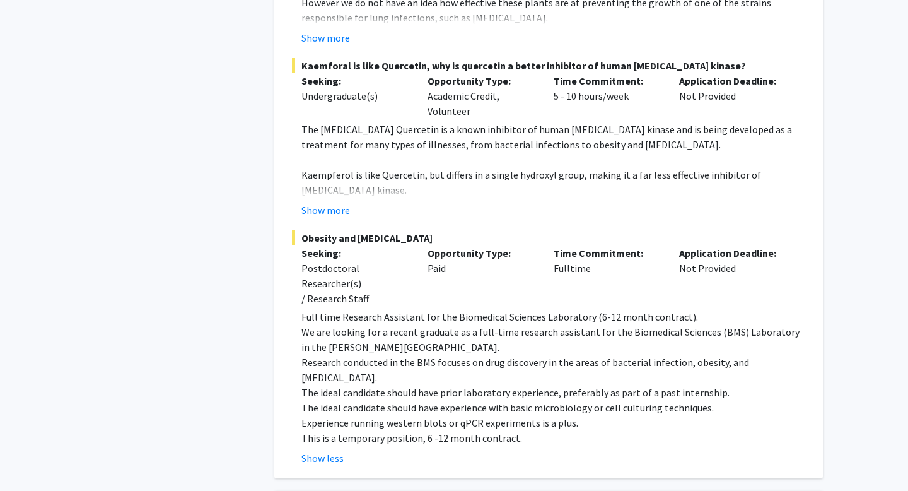
scroll to position [1907, 0]
